Goal: Find contact information: Find contact information

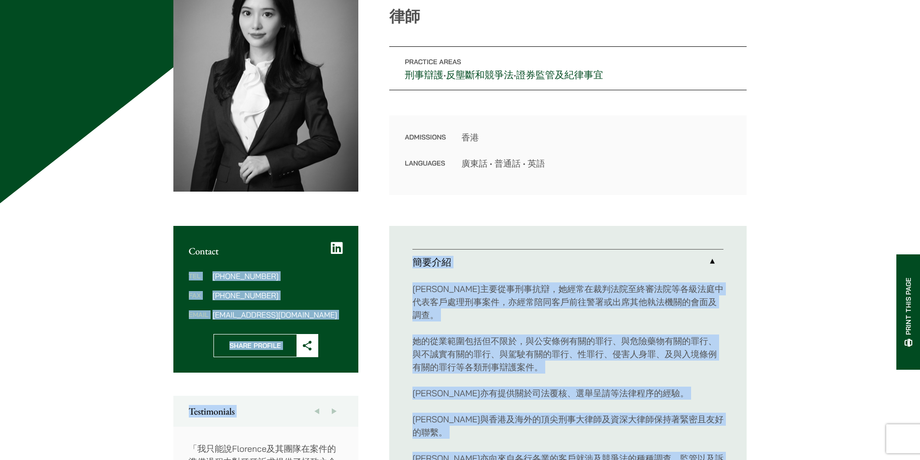
scroll to position [155, 0]
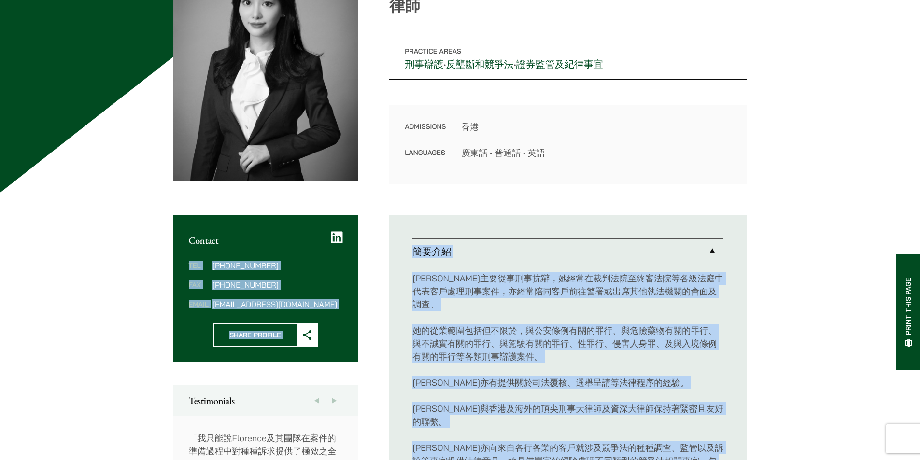
drag, startPoint x: 188, startPoint y: 275, endPoint x: 152, endPoint y: 409, distance: 138.5
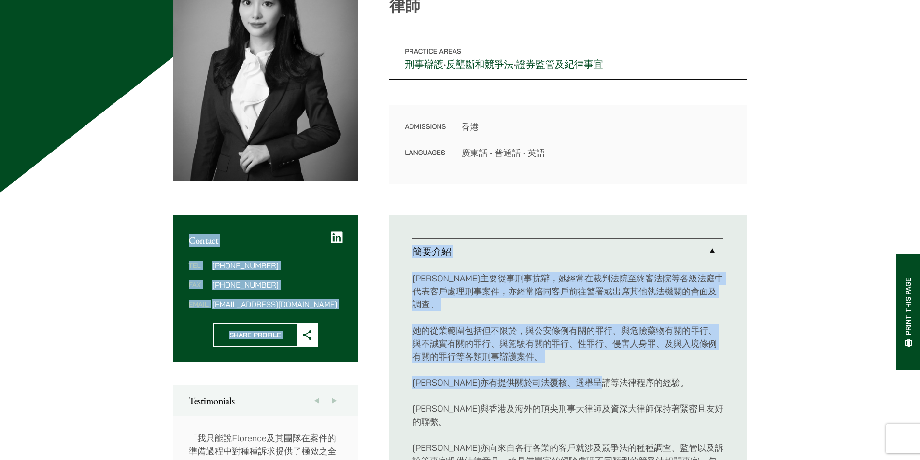
drag, startPoint x: 185, startPoint y: 243, endPoint x: 795, endPoint y: 387, distance: 626.1
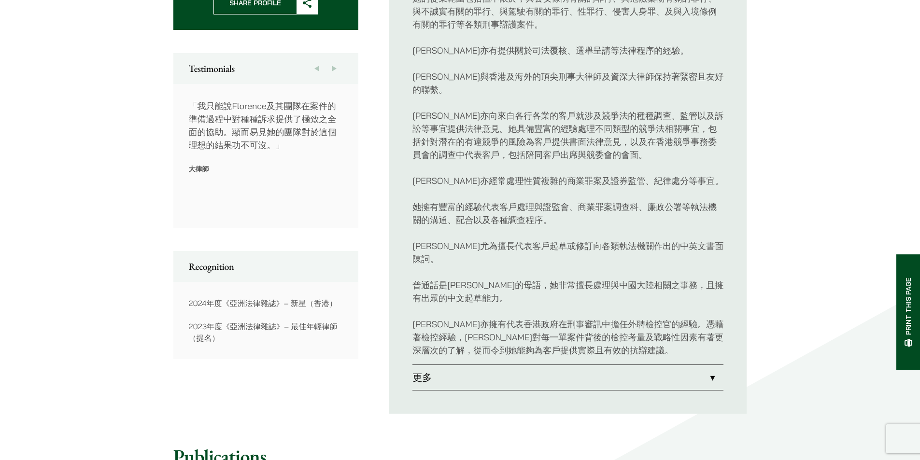
scroll to position [493, 0]
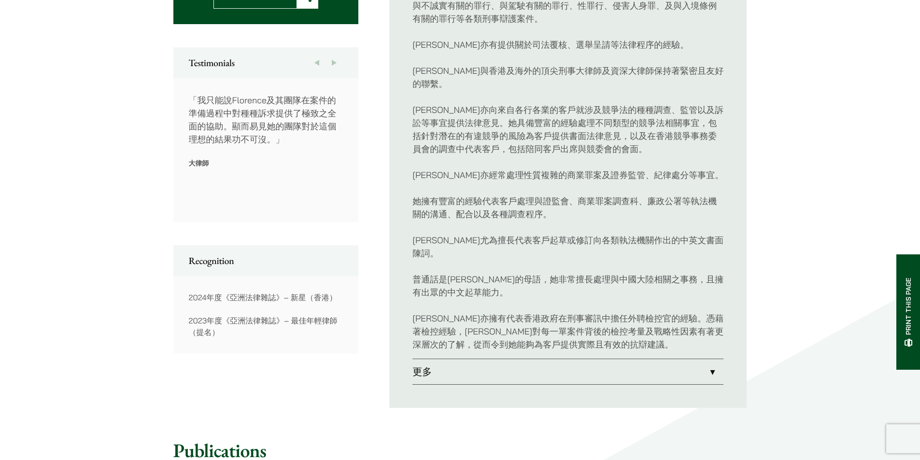
drag, startPoint x: 272, startPoint y: 319, endPoint x: 200, endPoint y: 288, distance: 78.9
click at [200, 292] on div "2024年度《亞洲法律雜誌》– 新星（香港） 2023年度《亞洲法律雜誌》– 最佳年輕律師（提名）" at bounding box center [266, 315] width 154 height 46
drag, startPoint x: 188, startPoint y: 103, endPoint x: 280, endPoint y: 143, distance: 100.7
click at [276, 141] on div "「任何言語都不足以表達我對[PERSON_NAME]所提供的支持和意見之最深切的謝意。作為一個銀行家，我每天都和不同的律師打交道，因此我有足夠的立場說，[PE…" at bounding box center [265, 150] width 185 height 144
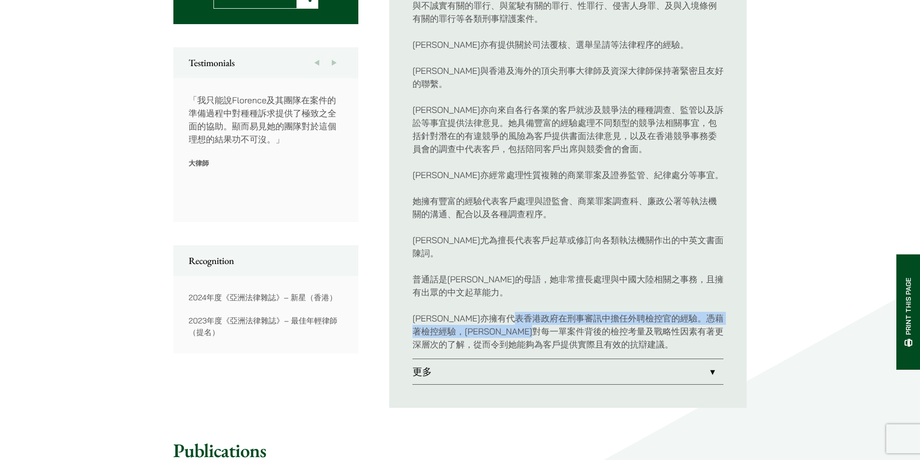
drag, startPoint x: 586, startPoint y: 296, endPoint x: 627, endPoint y: 302, distance: 41.4
click at [627, 312] on p "[PERSON_NAME]亦擁有代表香港政府在刑事審訊中擔任外聘檢控官的經驗。憑藉著檢控經驗，[PERSON_NAME]對每一單案件背後的檢控考量及戰略性因素…" at bounding box center [567, 331] width 311 height 39
click at [623, 312] on p "[PERSON_NAME]亦擁有代表香港政府在刑事審訊中擔任外聘檢控官的經驗。憑藉著檢控經驗，[PERSON_NAME]對每一單案件背後的檢控考量及戰略性因素…" at bounding box center [567, 331] width 311 height 39
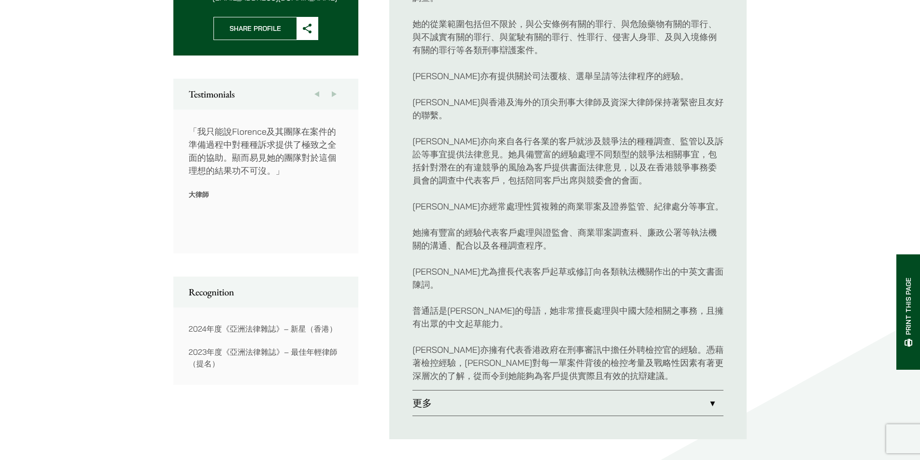
scroll to position [445, 0]
